Goal: Transaction & Acquisition: Book appointment/travel/reservation

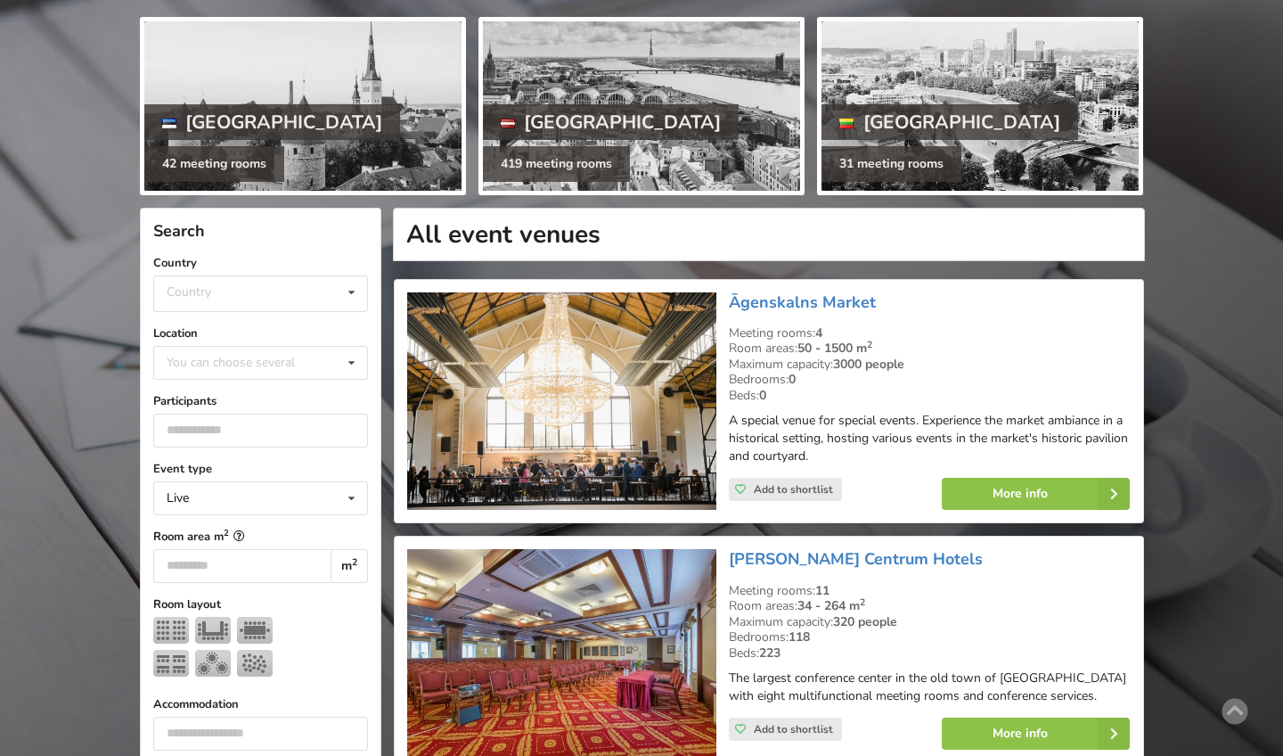
scroll to position [199, 0]
click at [266, 278] on div "Country [GEOGRAPHIC_DATA] [GEOGRAPHIC_DATA] [GEOGRAPHIC_DATA]" at bounding box center [260, 293] width 215 height 37
click at [205, 382] on div "[GEOGRAPHIC_DATA]" at bounding box center [260, 393] width 213 height 33
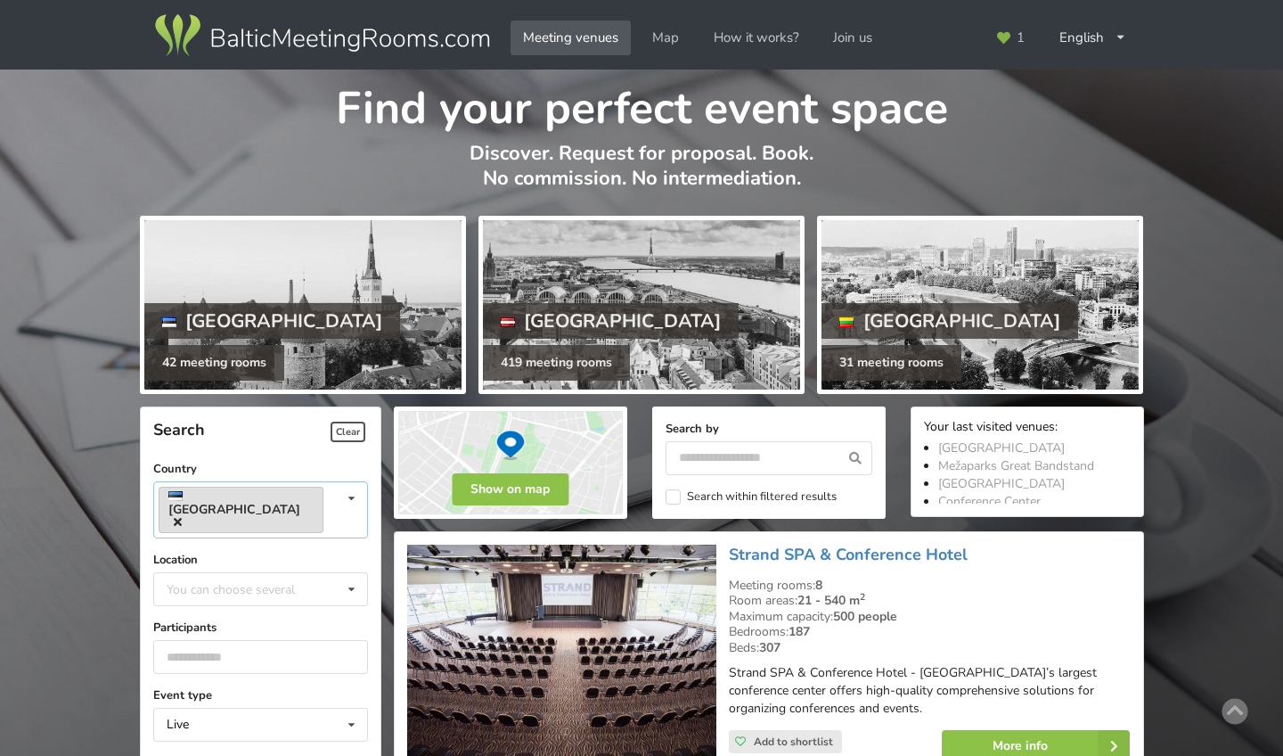
click at [243, 488] on link "[GEOGRAPHIC_DATA]" at bounding box center [241, 510] width 165 height 46
click at [282, 490] on div "Estonia Country Estonia Latvia Lithuania" at bounding box center [260, 509] width 215 height 57
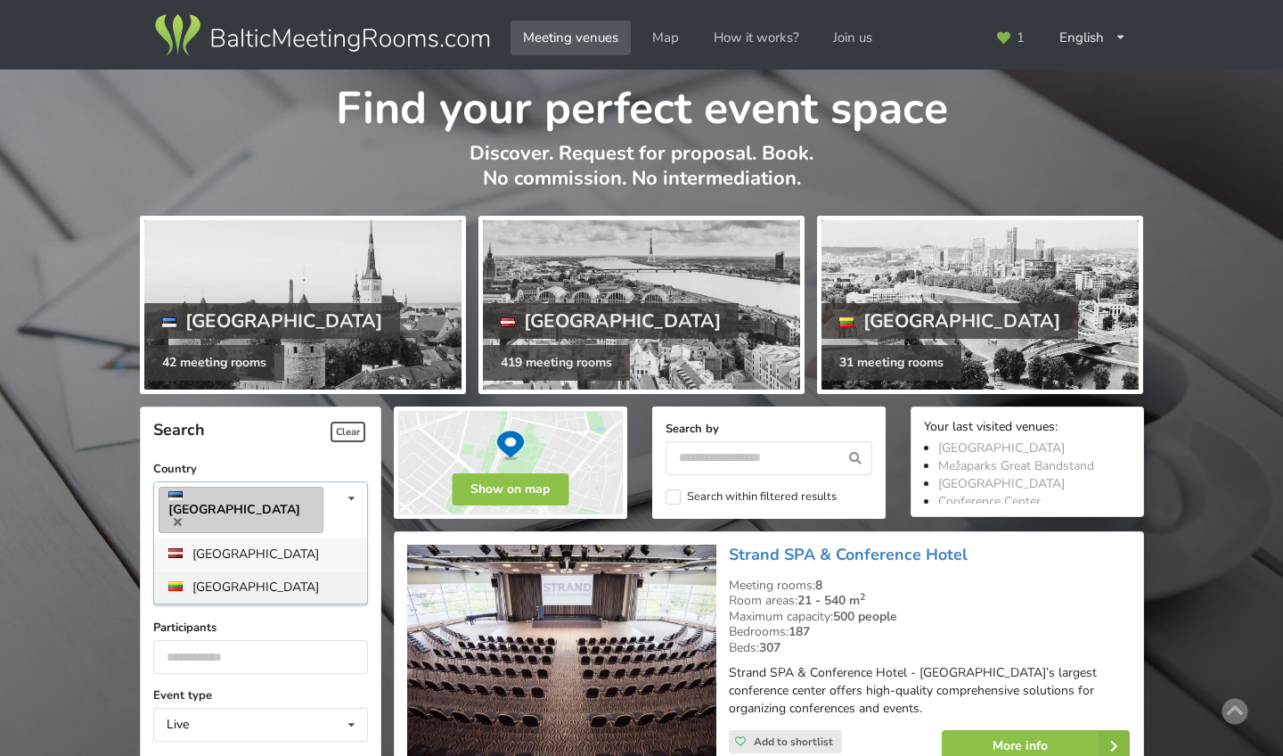
click at [224, 570] on div "[GEOGRAPHIC_DATA]" at bounding box center [260, 586] width 213 height 33
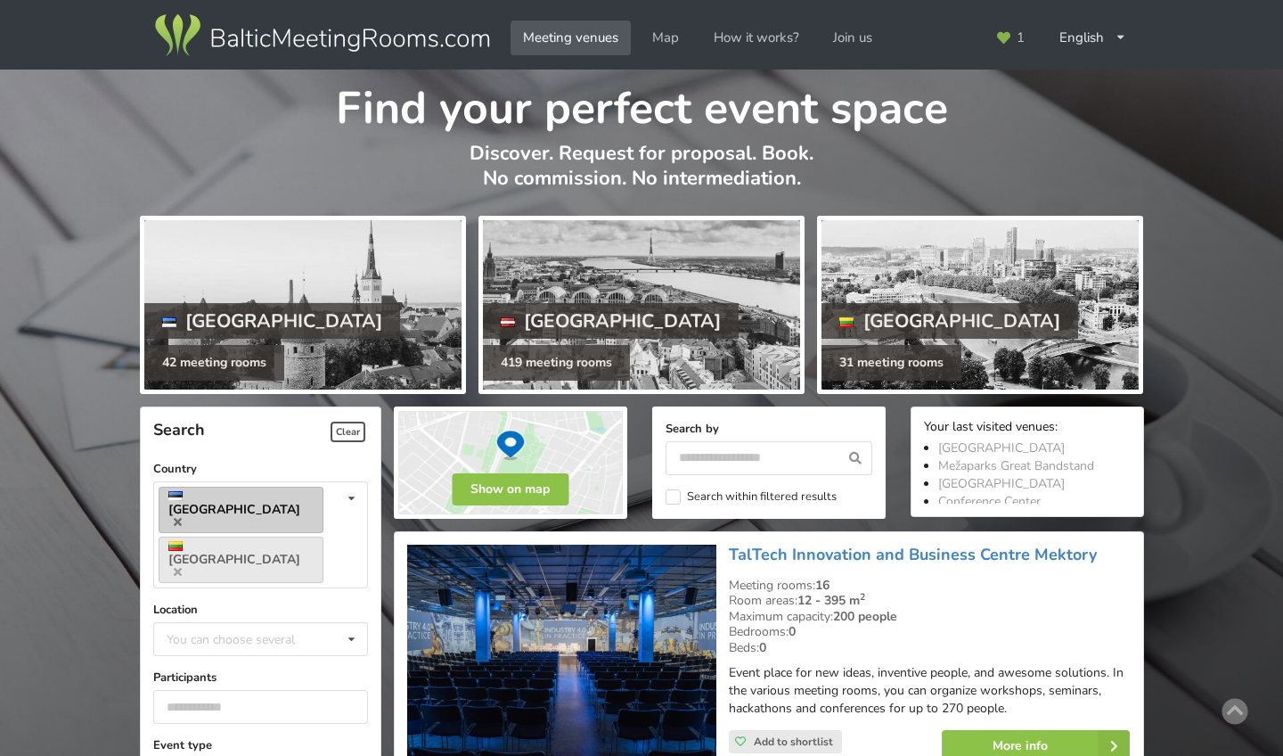
scroll to position [398, 0]
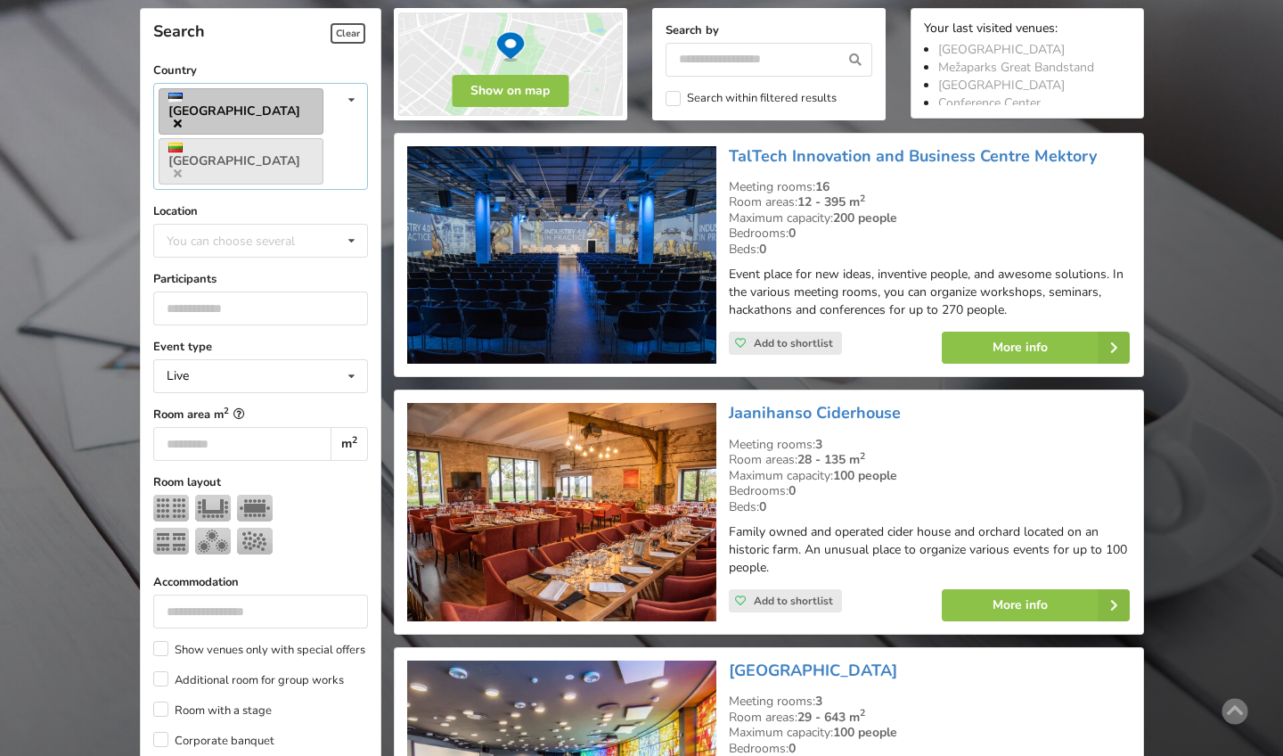
click at [182, 118] on icon at bounding box center [178, 124] width 8 height 12
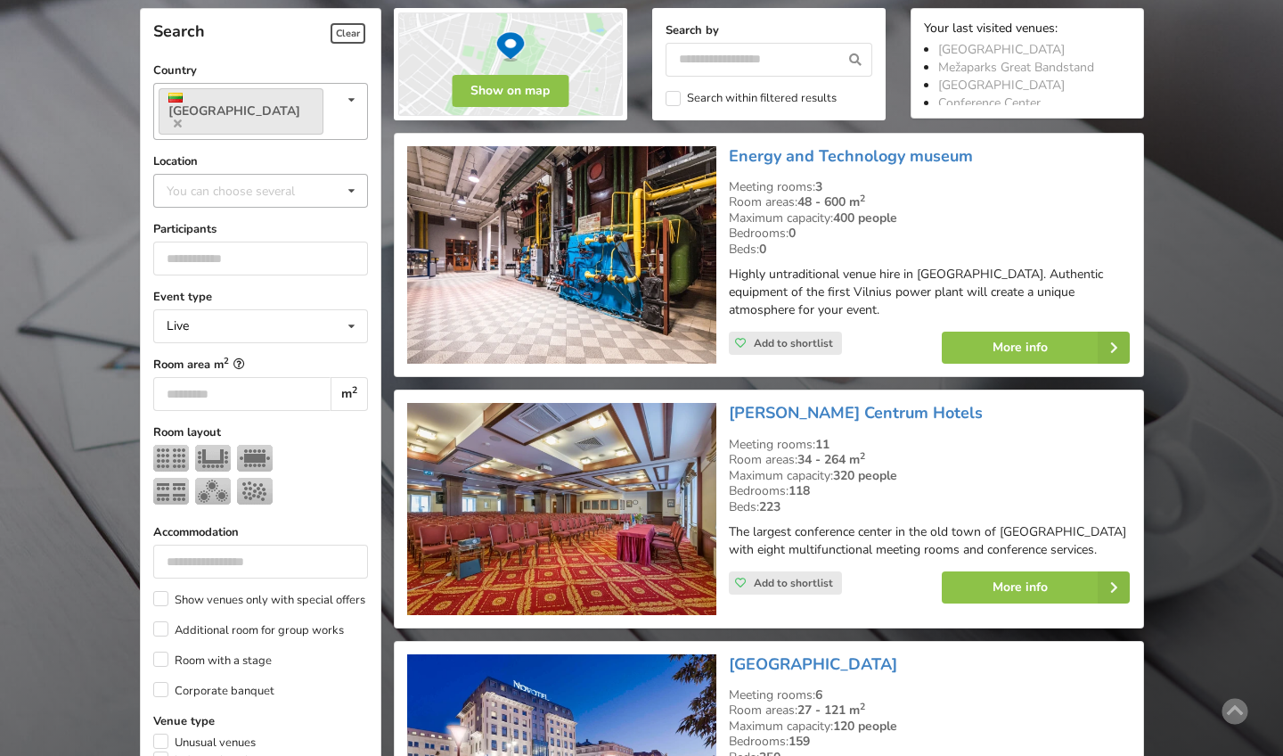
click at [209, 180] on div "You can choose several" at bounding box center [248, 190] width 173 height 20
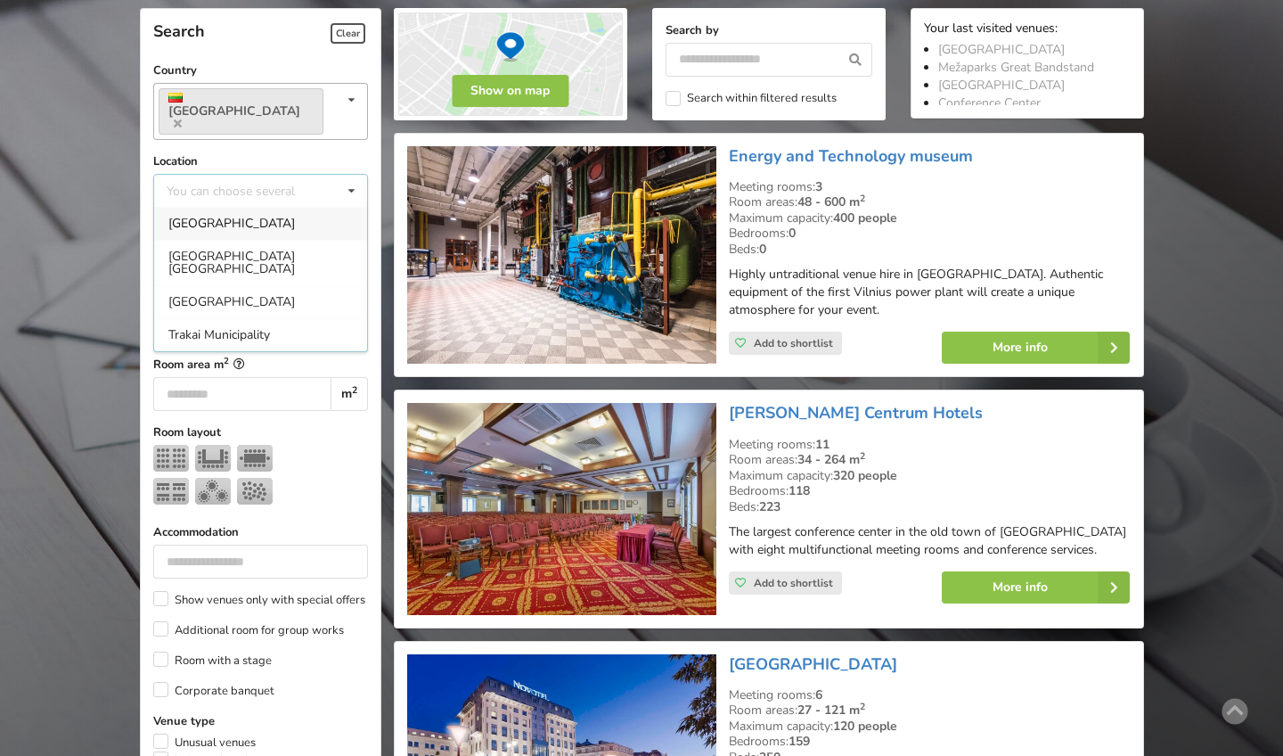
click at [199, 207] on div "[GEOGRAPHIC_DATA]" at bounding box center [260, 223] width 213 height 33
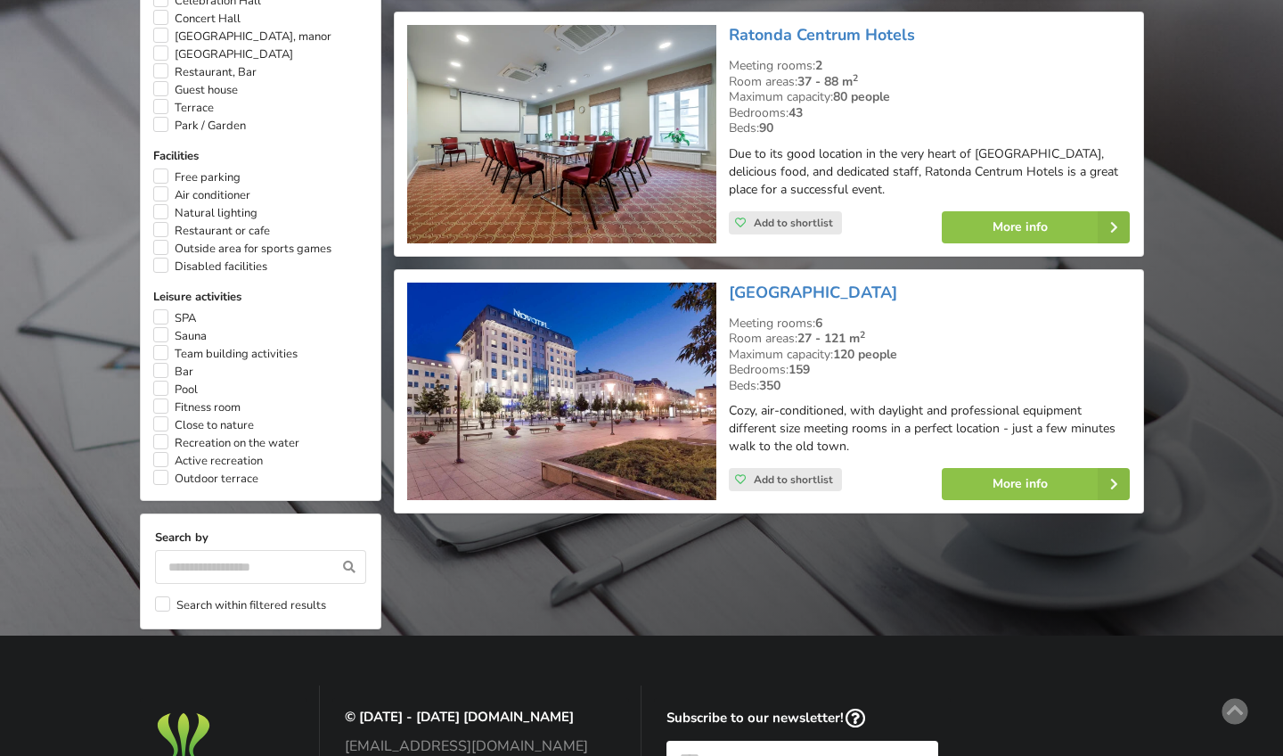
scroll to position [1209, 0]
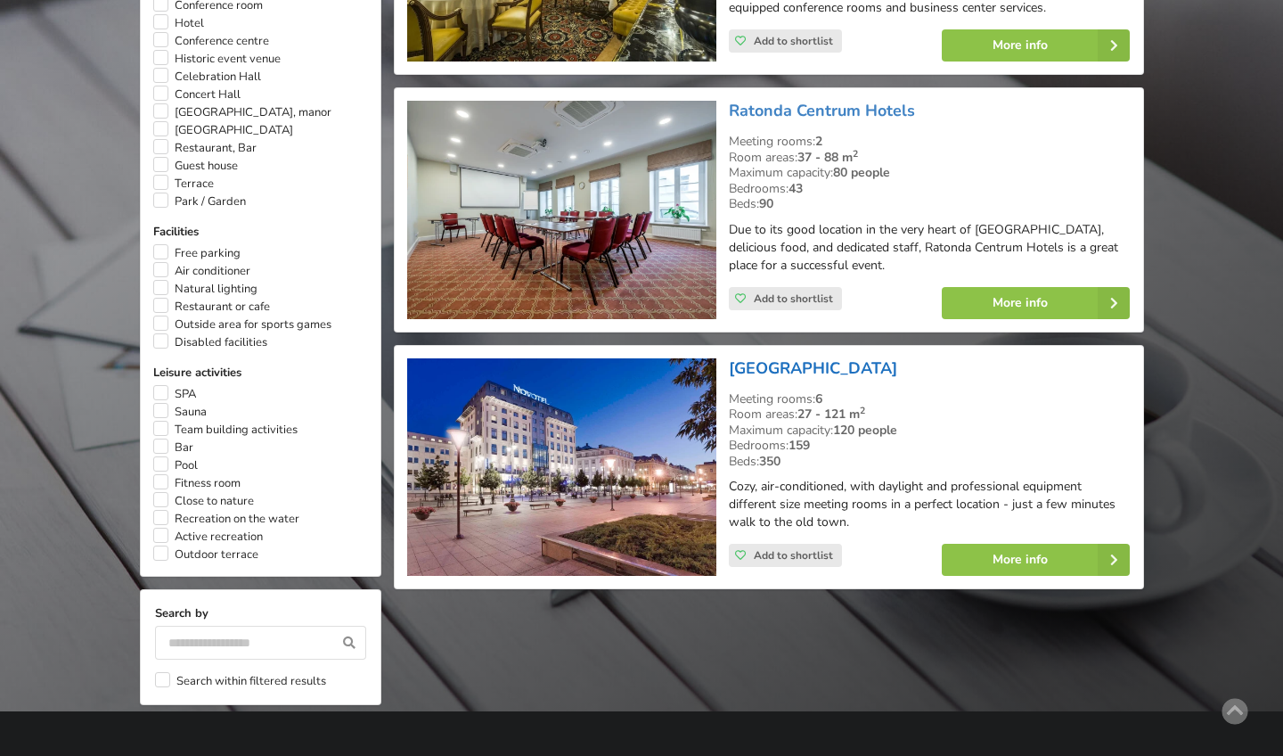
click at [816, 357] on link "[GEOGRAPHIC_DATA]" at bounding box center [813, 367] width 168 height 21
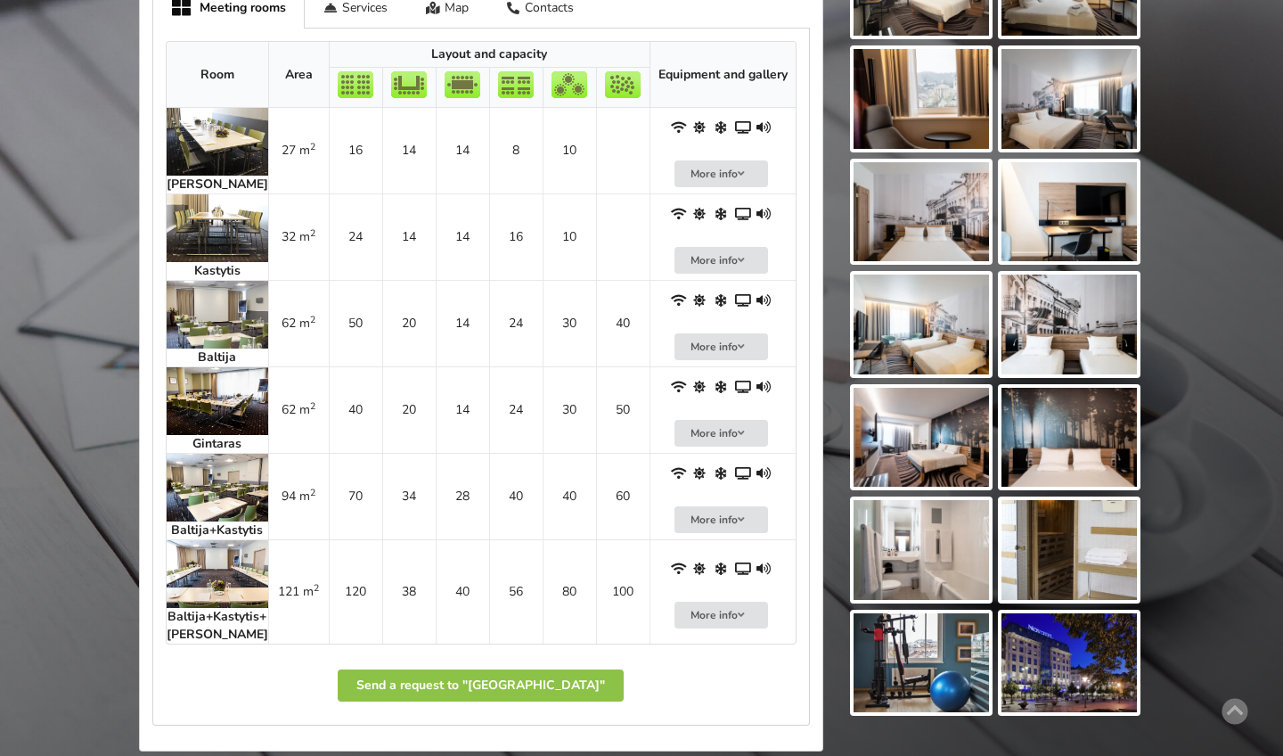
scroll to position [886, 0]
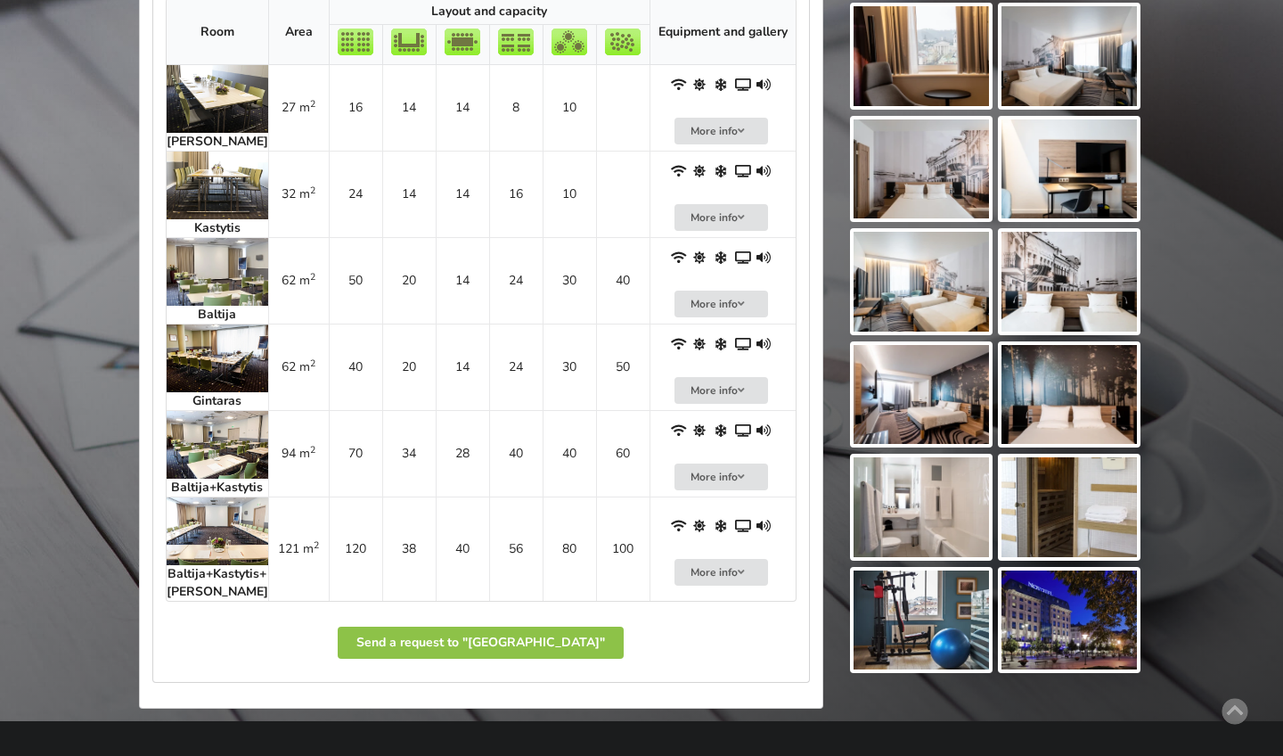
click at [209, 508] on img at bounding box center [218, 531] width 102 height 68
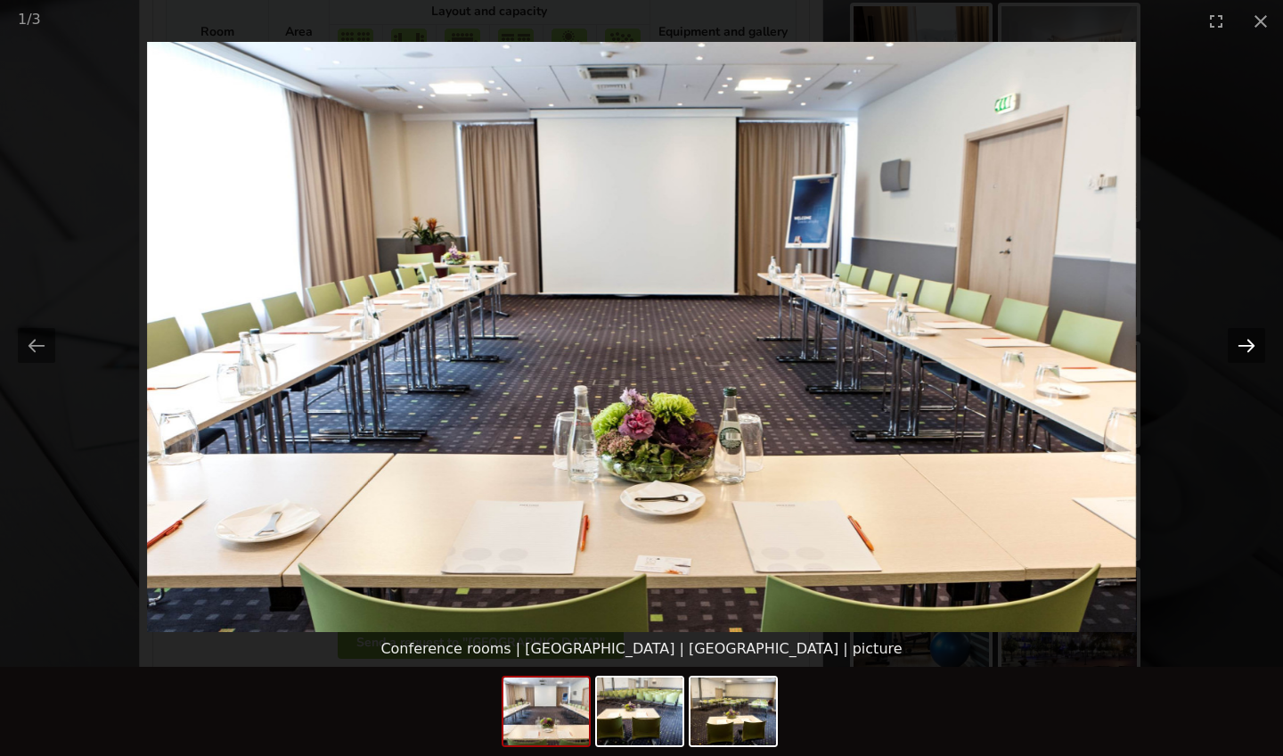
click at [1240, 343] on button "Next slide" at bounding box center [1246, 345] width 37 height 35
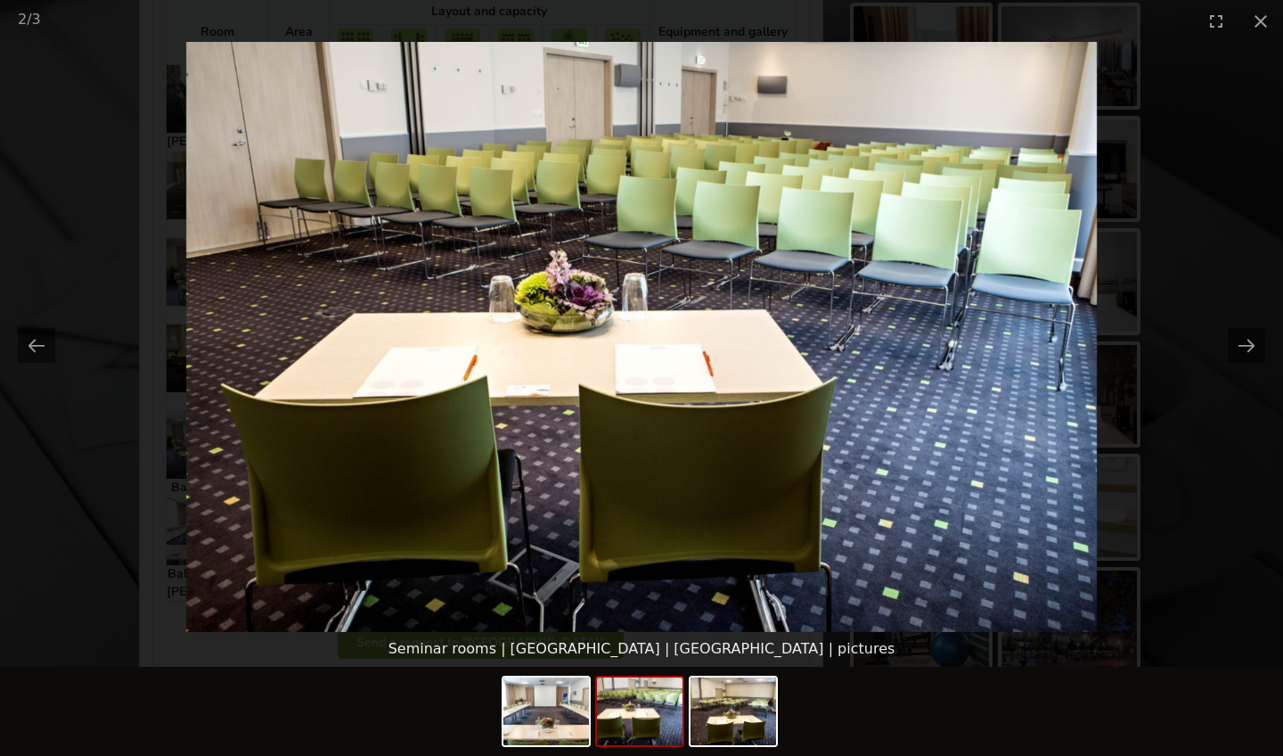
click at [1145, 86] on picture at bounding box center [641, 337] width 1283 height 590
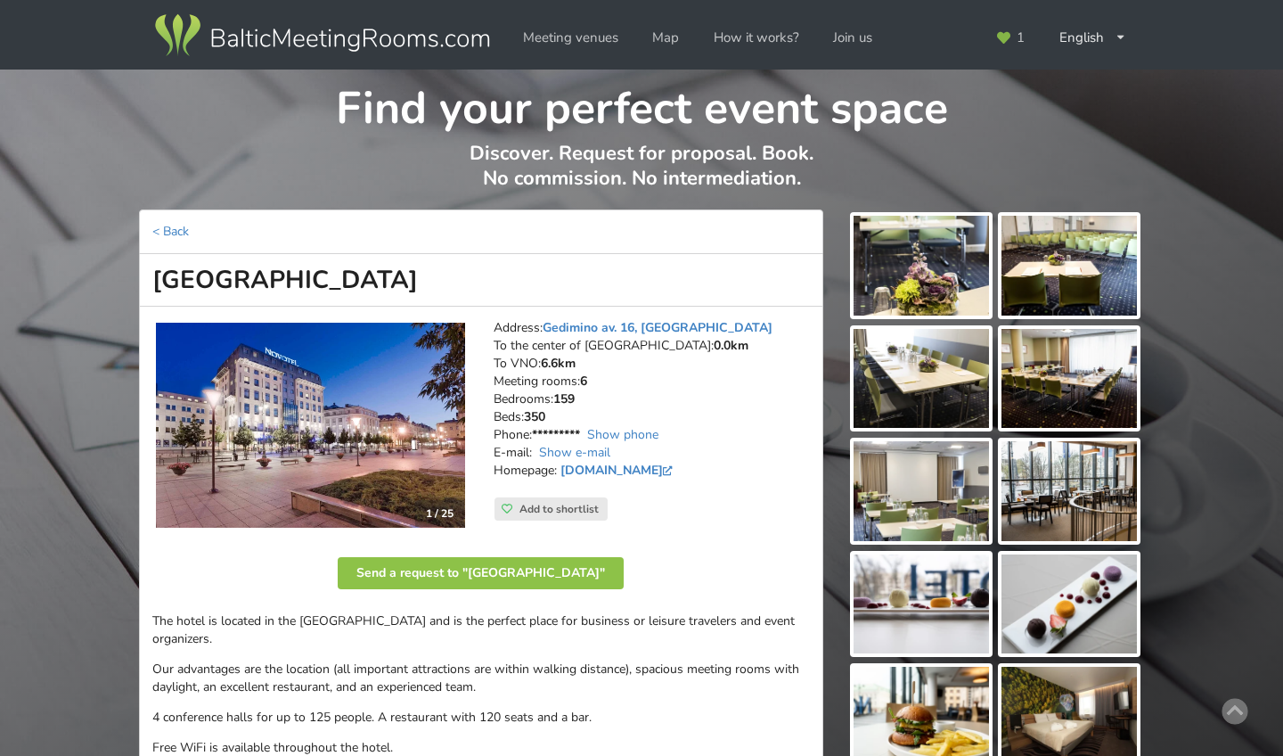
scroll to position [0, 0]
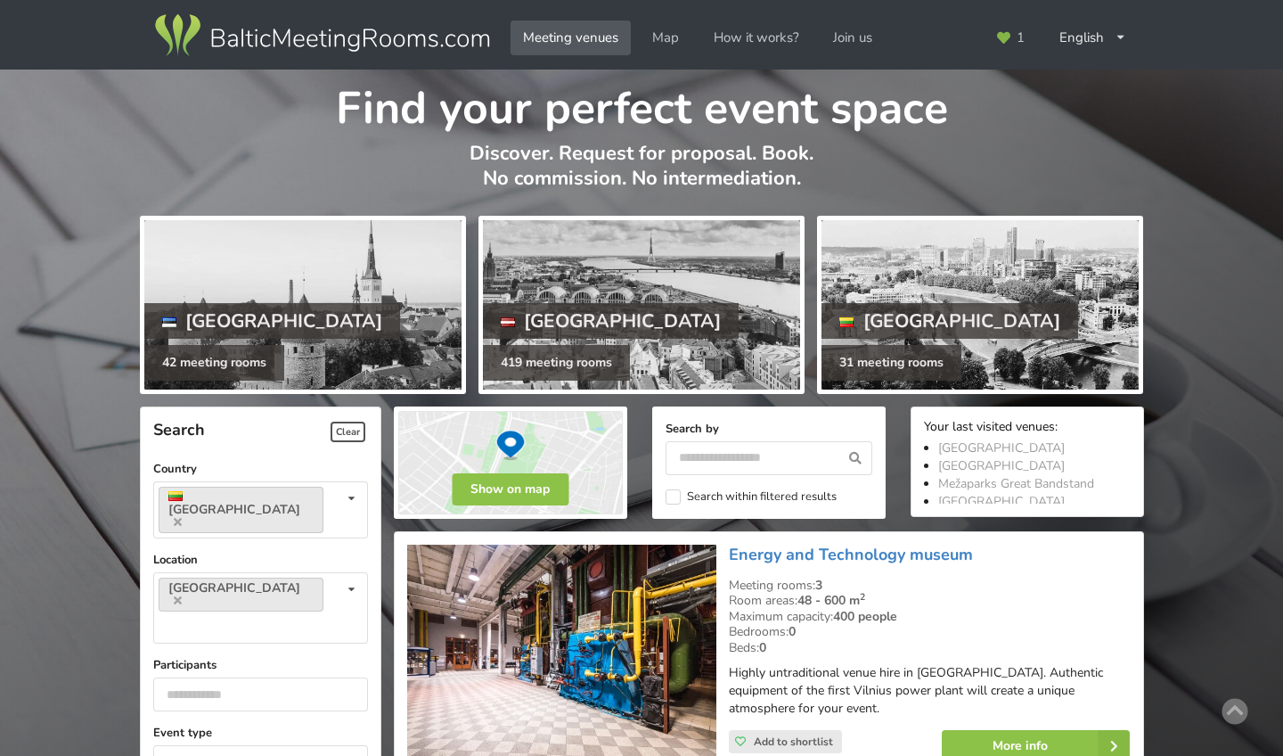
scroll to position [1209, 0]
